Goal: Transaction & Acquisition: Purchase product/service

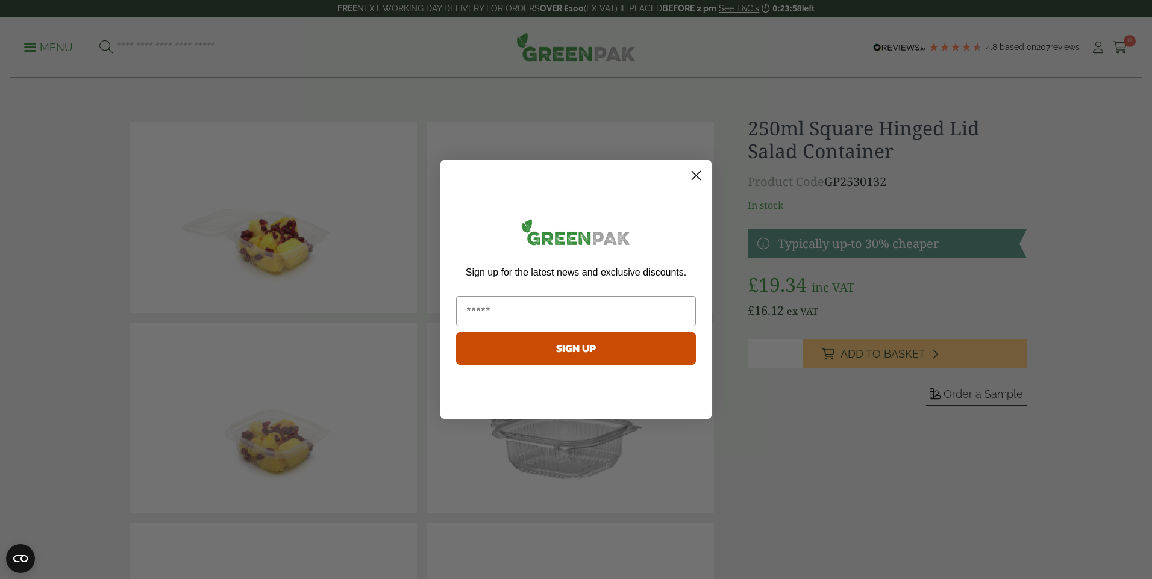
click at [701, 172] on circle "Close dialog" at bounding box center [696, 176] width 20 height 20
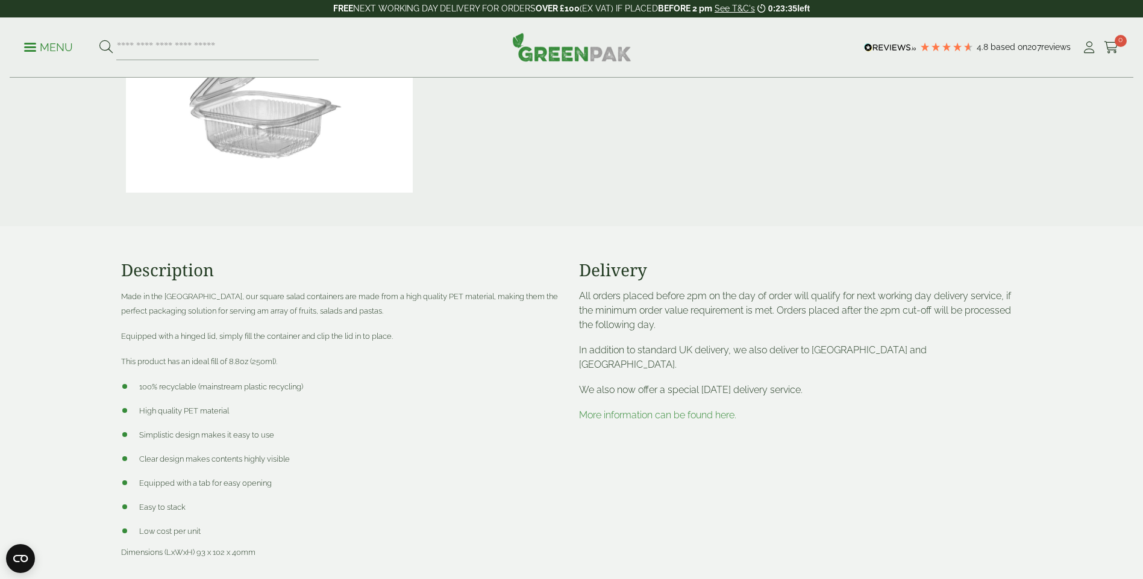
scroll to position [783, 0]
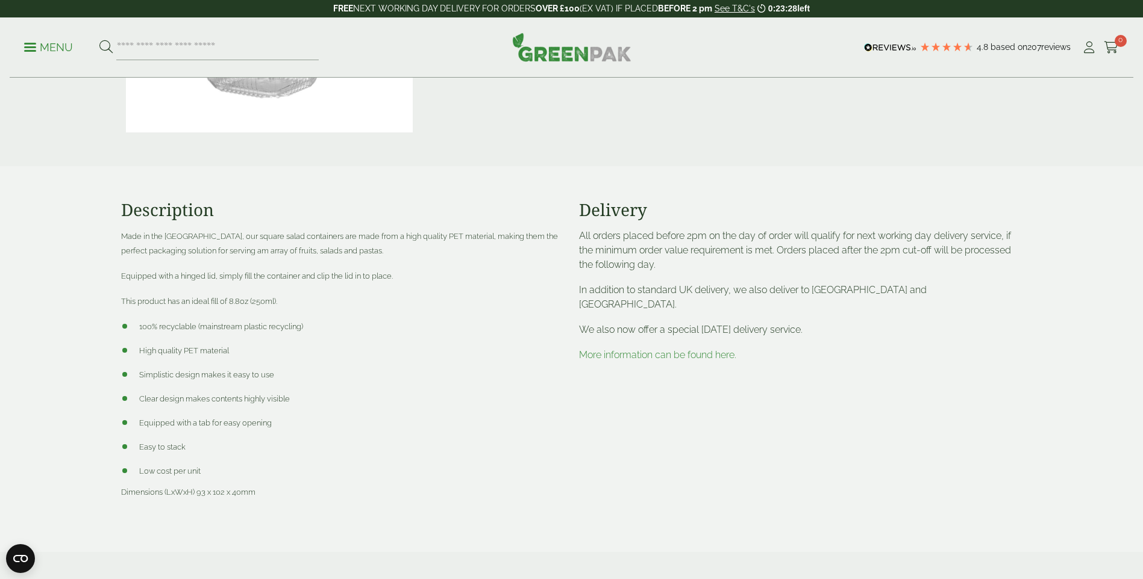
click at [675, 349] on link "More information can be found here." at bounding box center [657, 354] width 157 height 11
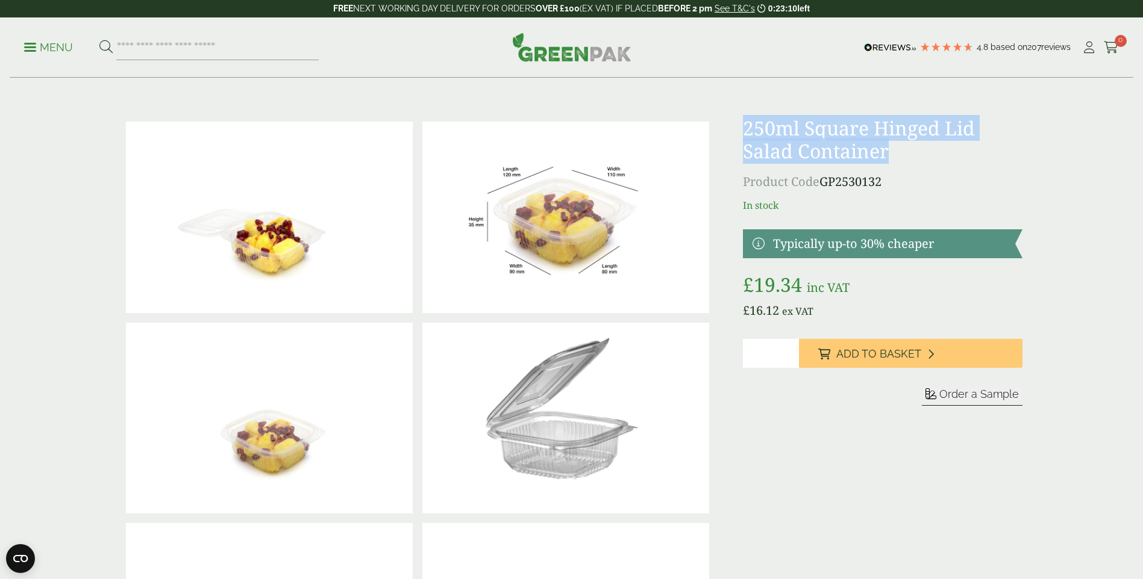
drag, startPoint x: 743, startPoint y: 122, endPoint x: 982, endPoint y: 143, distance: 240.1
click at [982, 143] on h1 "250ml Square Hinged Lid Salad Container" at bounding box center [882, 140] width 279 height 46
drag, startPoint x: 982, startPoint y: 143, endPoint x: 914, endPoint y: 133, distance: 68.2
copy h1 "250ml Square Hinged Lid Salad Container"
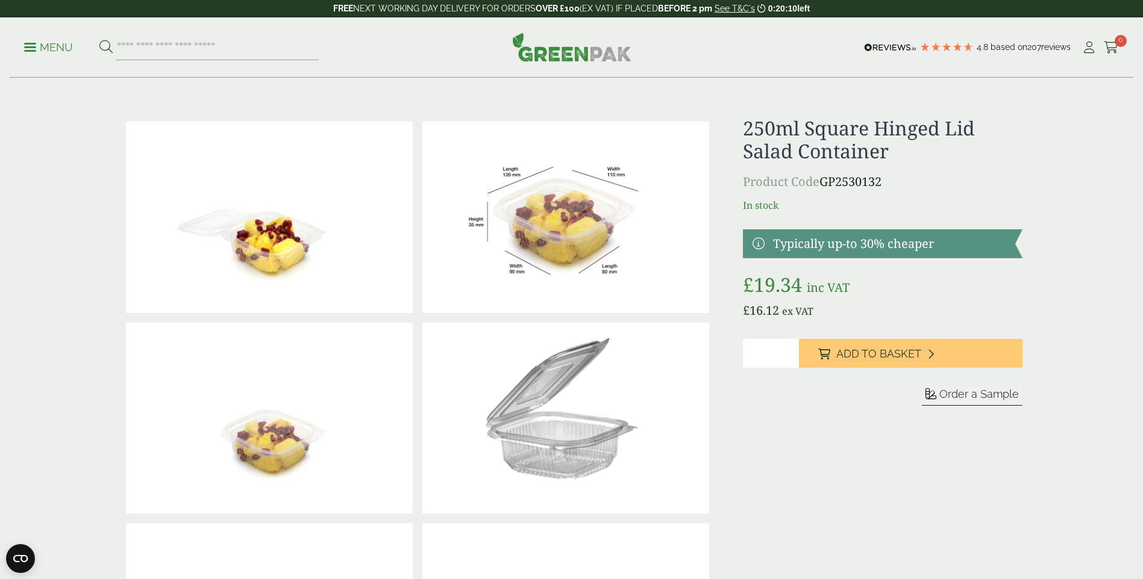
type input "*"
click at [789, 349] on input "*" at bounding box center [771, 353] width 56 height 29
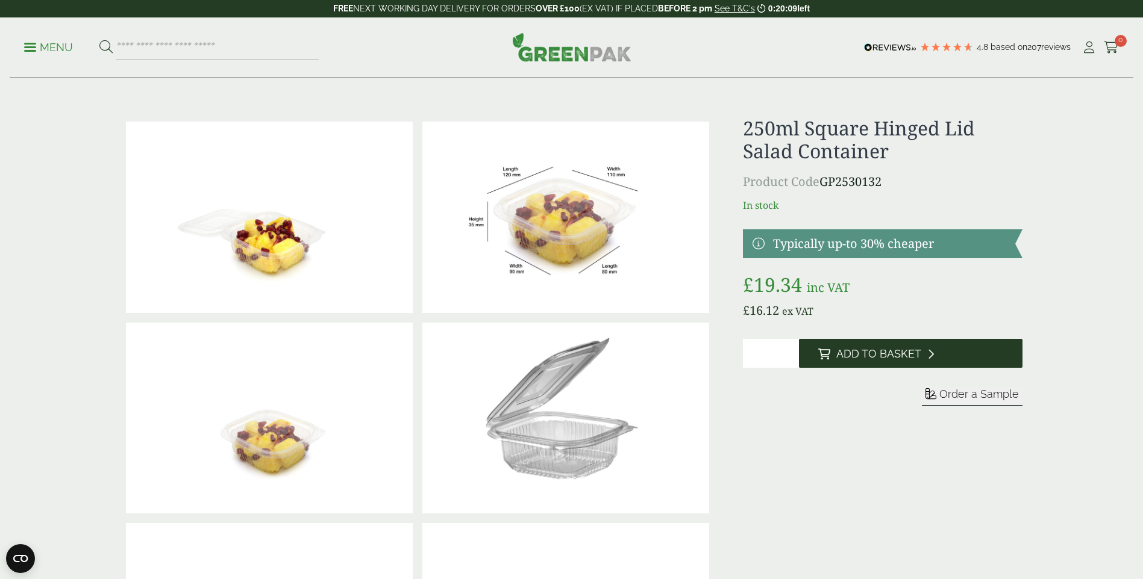
click at [855, 355] on span "Add to Basket" at bounding box center [878, 354] width 85 height 13
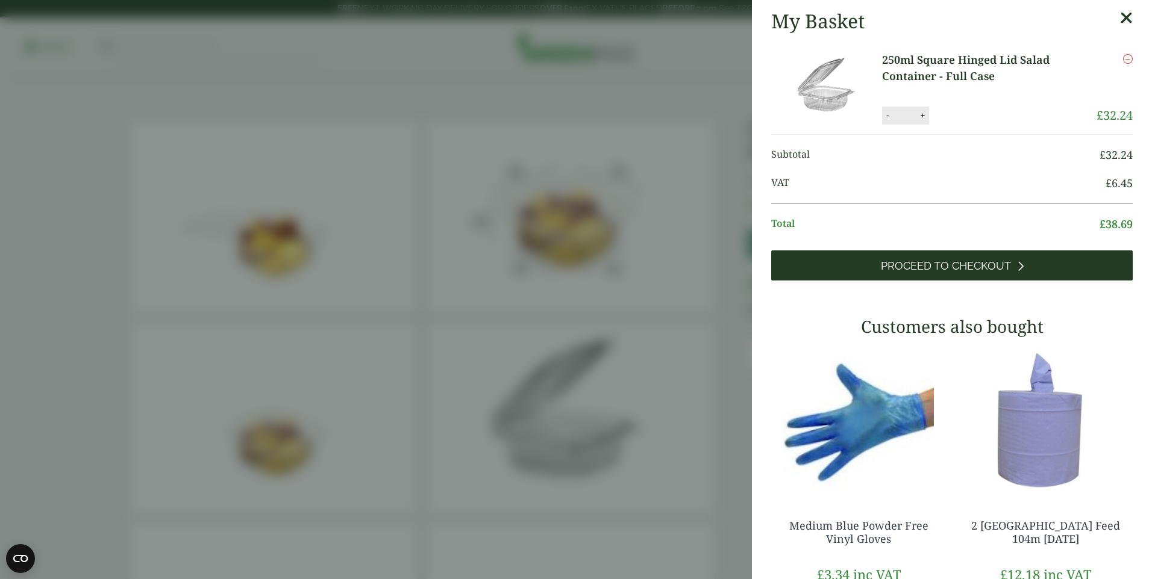
click at [975, 265] on span "Proceed to Checkout" at bounding box center [946, 266] width 130 height 13
